Goal: Task Accomplishment & Management: Use online tool/utility

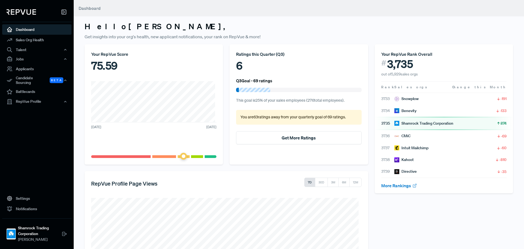
click at [431, 209] on div "Your RepVue Rank Overall # 3,735 out of 5,929 sales orgs Rank Sales orgs Change…" at bounding box center [443, 191] width 145 height 294
click at [36, 80] on div "Candidate Sourcing Beta" at bounding box center [36, 80] width 69 height 13
click at [37, 88] on link "Source Candidates" at bounding box center [44, 95] width 69 height 14
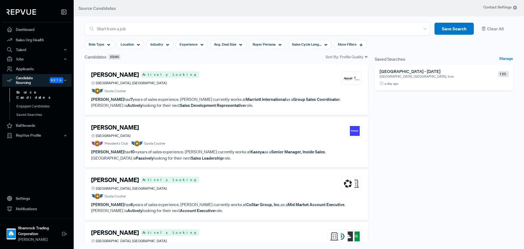
click at [439, 70] on h6 "[GEOGRAPHIC_DATA] - [DATE]" at bounding box center [436, 71] width 112 height 5
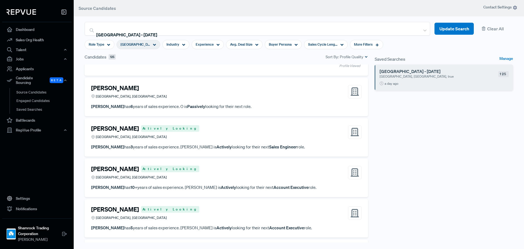
scroll to position [3205, 0]
click at [281, 138] on div "[PERSON_NAME] Actively Looking [GEOGRAPHIC_DATA], [GEOGRAPHIC_DATA]" at bounding box center [226, 131] width 270 height 15
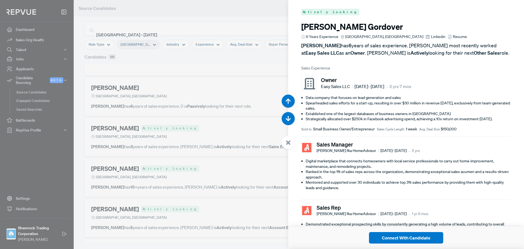
scroll to position [16158, 0]
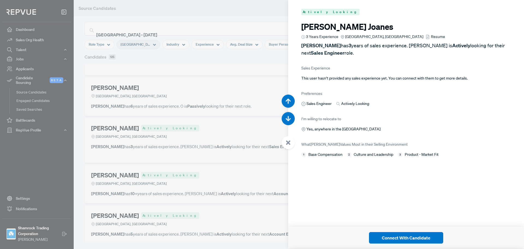
click at [431, 36] on span "Resume" at bounding box center [438, 37] width 14 height 6
click at [290, 117] on icon "button" at bounding box center [287, 118] width 5 height 5
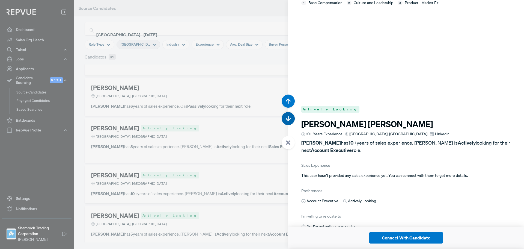
scroll to position [16406, 0]
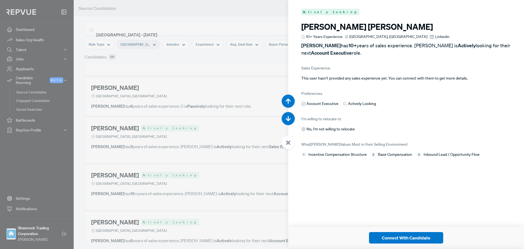
click at [435, 36] on span "Linkedin" at bounding box center [442, 37] width 14 height 6
click at [289, 119] on use "button" at bounding box center [288, 118] width 5 height 5
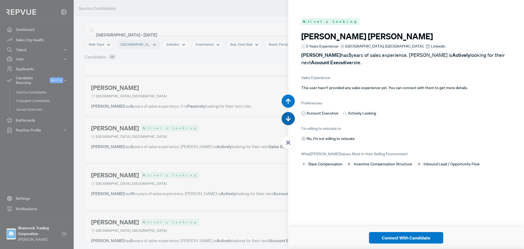
scroll to position [16655, 0]
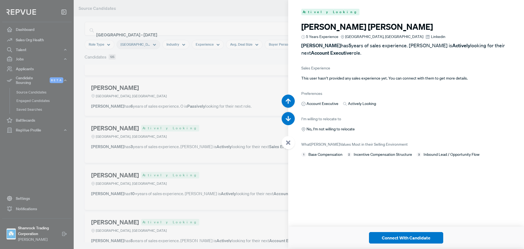
click at [431, 34] on span "Linkedin" at bounding box center [438, 37] width 14 height 6
click at [287, 116] on icon "button" at bounding box center [287, 118] width 5 height 5
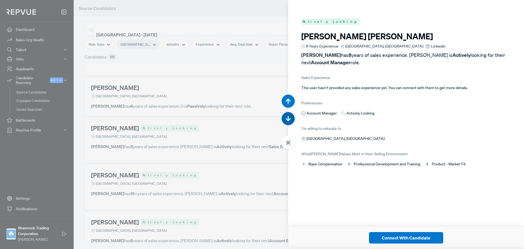
scroll to position [16903, 0]
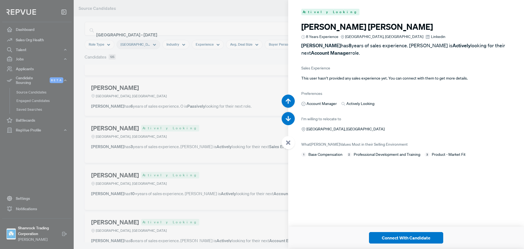
click at [431, 35] on span "Linkedin" at bounding box center [438, 37] width 14 height 6
click at [290, 118] on icon "button" at bounding box center [287, 118] width 5 height 5
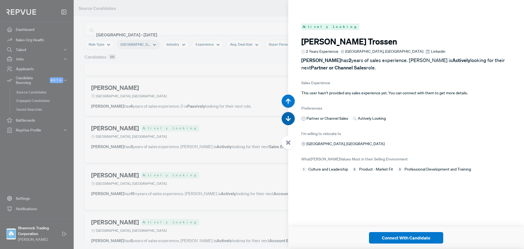
scroll to position [17152, 0]
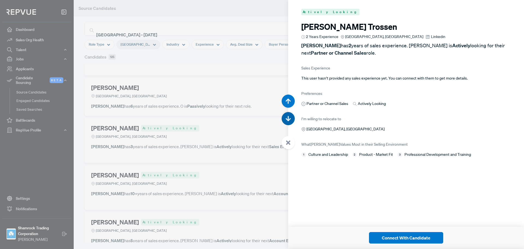
click at [290, 118] on icon "button" at bounding box center [287, 118] width 5 height 5
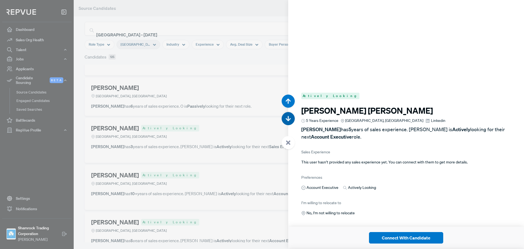
scroll to position [17401, 0]
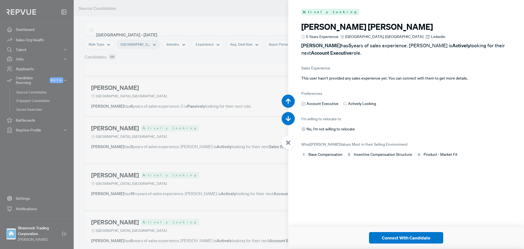
click at [431, 38] on span "Linkedin" at bounding box center [438, 37] width 14 height 6
click at [293, 118] on button "button" at bounding box center [288, 118] width 13 height 13
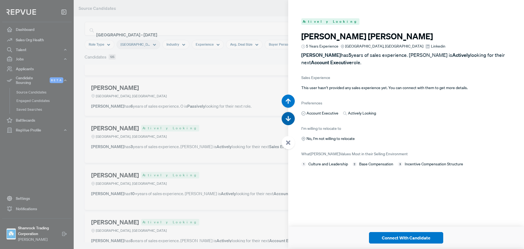
scroll to position [17649, 0]
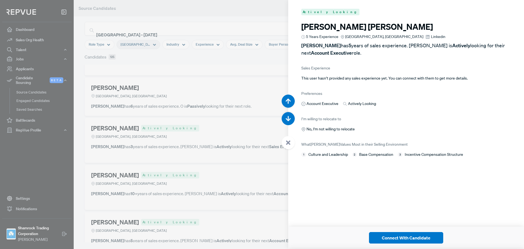
click at [407, 36] on div "5 Years Experience [GEOGRAPHIC_DATA], [GEOGRAPHIC_DATA] [GEOGRAPHIC_DATA]" at bounding box center [406, 37] width 210 height 6
click at [431, 36] on span "Linkedin" at bounding box center [438, 37] width 14 height 6
click at [288, 118] on use "button" at bounding box center [288, 118] width 5 height 5
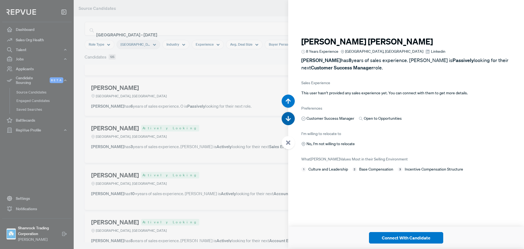
scroll to position [17898, 0]
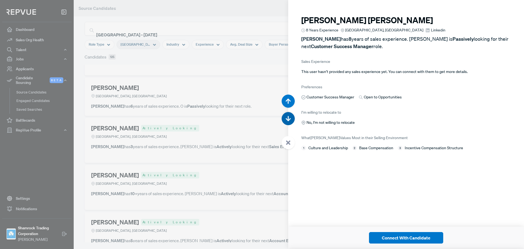
click at [288, 118] on use "button" at bounding box center [288, 118] width 5 height 5
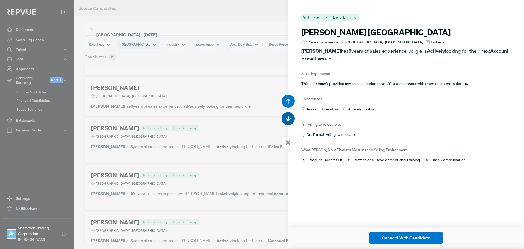
scroll to position [18146, 0]
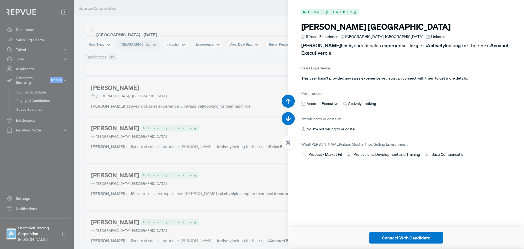
click at [431, 35] on span "Linkedin" at bounding box center [438, 37] width 14 height 6
click at [290, 119] on use "button" at bounding box center [288, 118] width 5 height 5
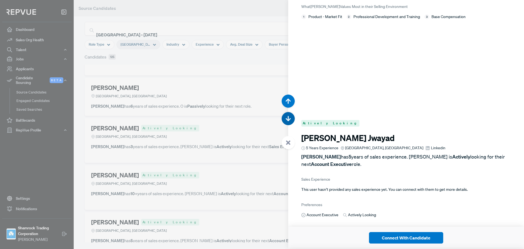
scroll to position [18395, 0]
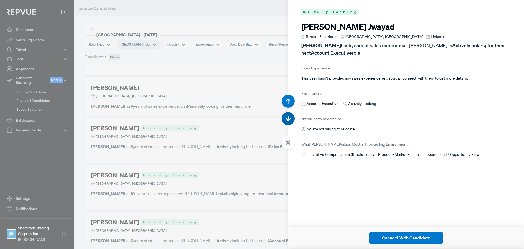
click at [431, 35] on span "Linkedin" at bounding box center [438, 37] width 14 height 6
